Goal: Find specific page/section: Find specific page/section

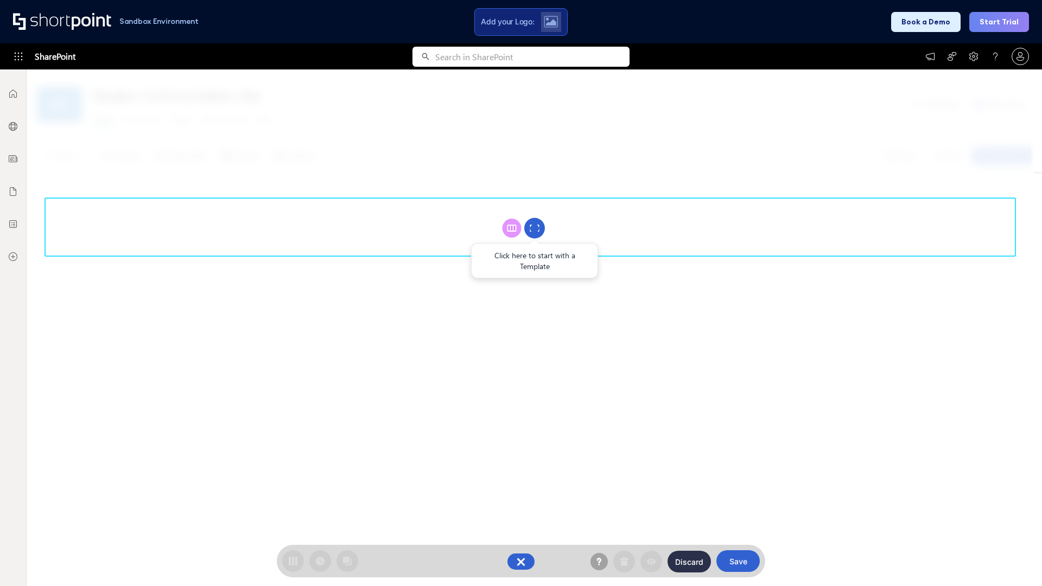
click at [535, 228] on circle at bounding box center [534, 228] width 21 height 21
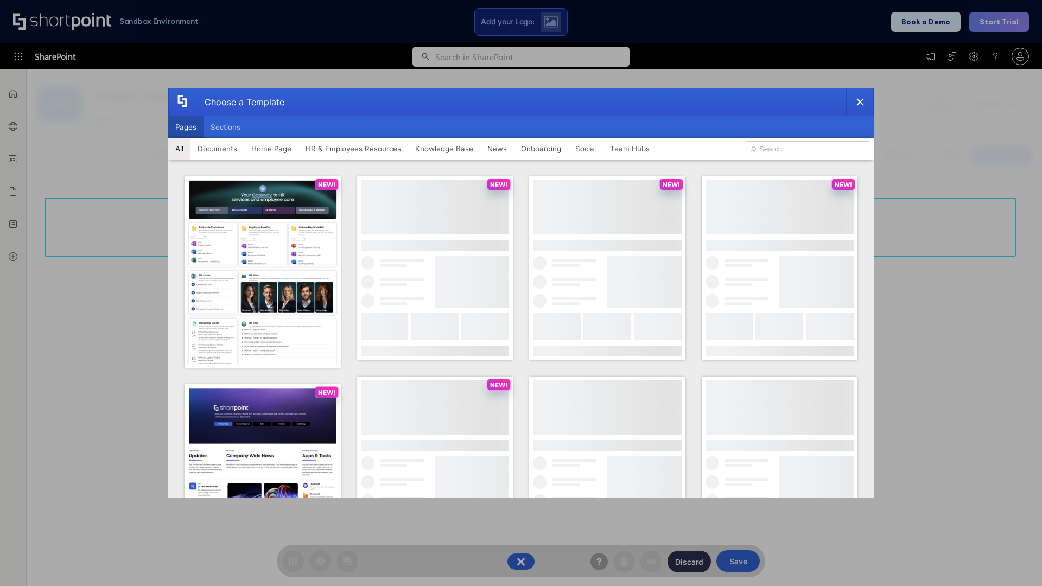
click at [186, 127] on button "Pages" at bounding box center [185, 127] width 35 height 22
type input "News Portal 1"
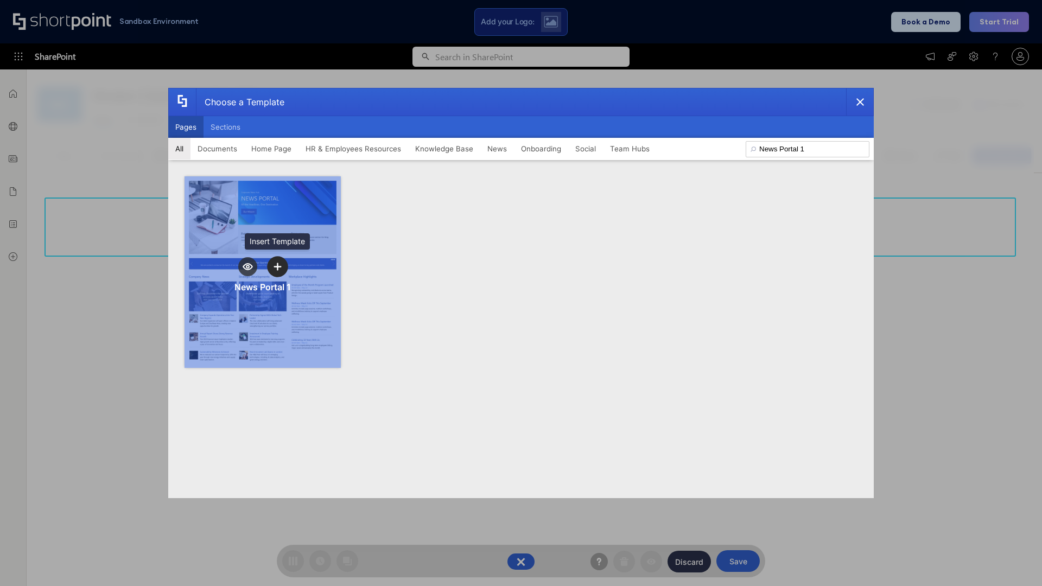
click at [277, 267] on icon "template selector" at bounding box center [278, 267] width 8 height 8
